Goal: Transaction & Acquisition: Purchase product/service

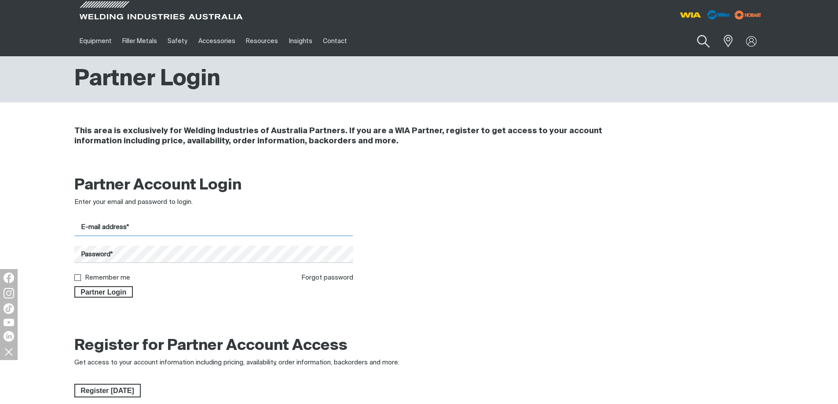
type input "[EMAIL_ADDRESS][DOMAIN_NAME]"
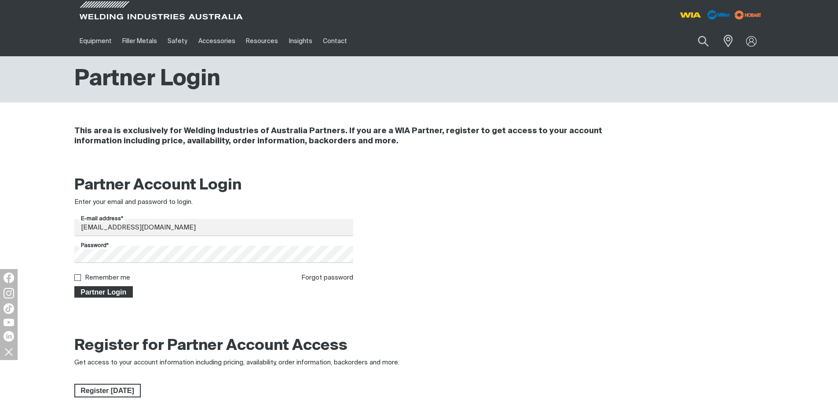
drag, startPoint x: 118, startPoint y: 288, endPoint x: 416, endPoint y: 113, distance: 345.0
click at [118, 289] on span "Partner Login" at bounding box center [103, 291] width 57 height 11
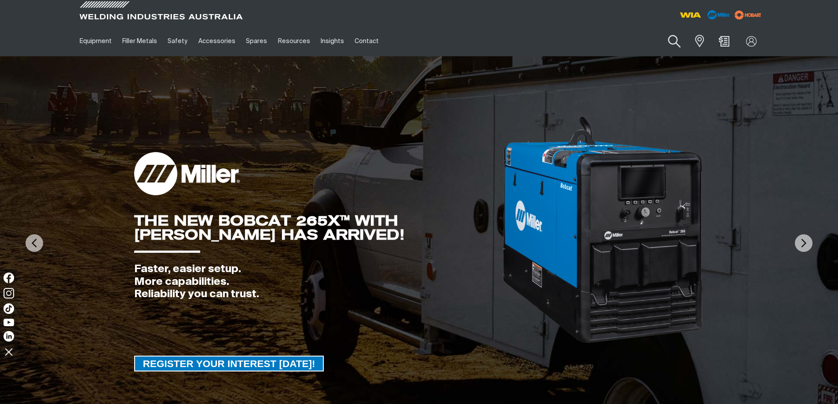
click at [668, 38] on button "Search products" at bounding box center [675, 41] width 36 height 25
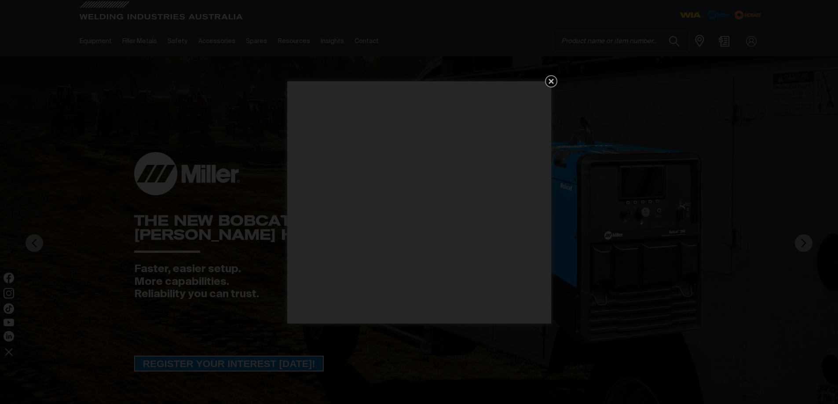
click at [624, 40] on div "Get 5 WIA Welding Guides Free!" at bounding box center [419, 202] width 838 height 404
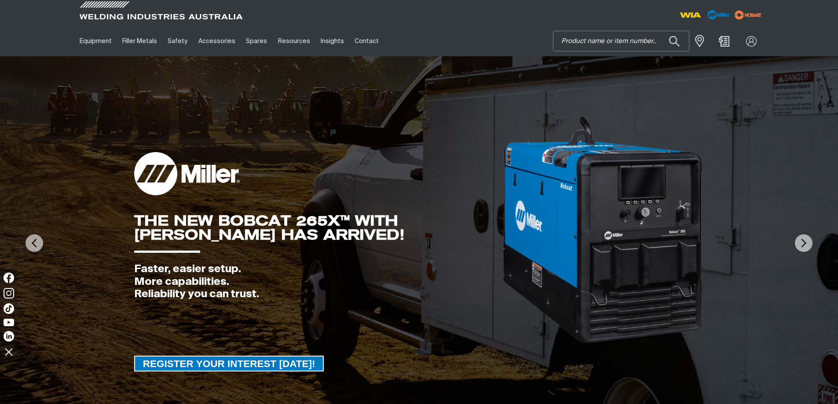
click at [600, 44] on input "Search" at bounding box center [620, 41] width 135 height 20
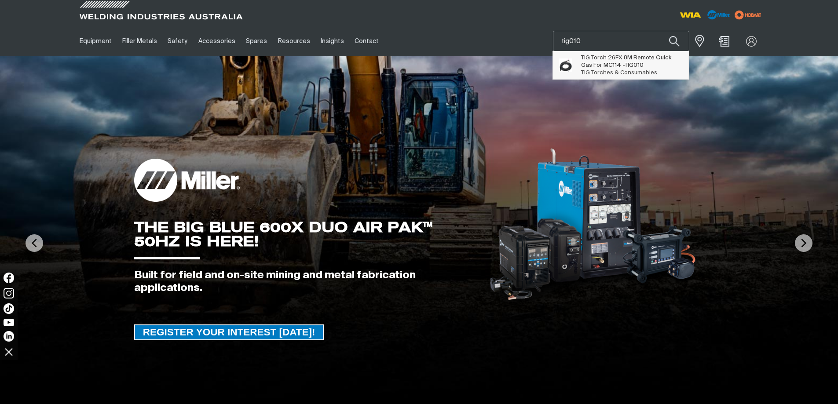
type input "tig010"
click at [613, 63] on span "TIG Torch 26FX 8M Remote Quick Gas For MC114 - TIG010" at bounding box center [631, 61] width 101 height 15
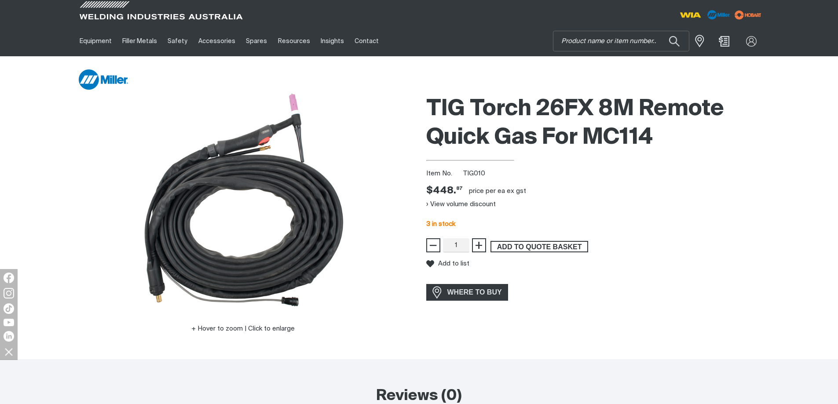
click at [520, 249] on span "ADD TO QUOTE BASKET" at bounding box center [539, 246] width 96 height 11
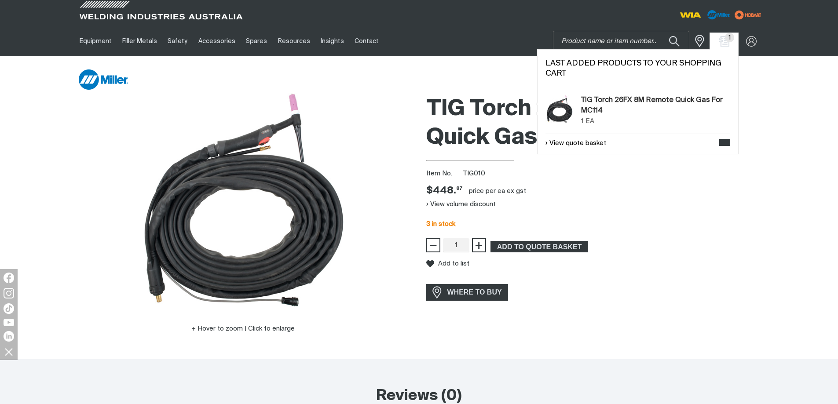
drag, startPoint x: 632, startPoint y: 145, endPoint x: 584, endPoint y: 152, distance: 48.9
click at [607, 153] on div "Last added products to your shopping cart TIG Torch 26FX 8M Remote Quick Gas Fo…" at bounding box center [637, 101] width 201 height 105
click at [578, 143] on link "View quote basket" at bounding box center [575, 144] width 61 height 10
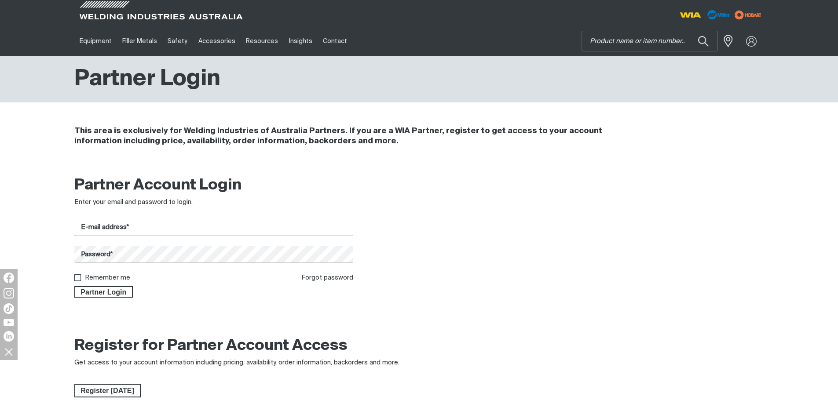
type input "[EMAIL_ADDRESS][DOMAIN_NAME]"
